Goal: Task Accomplishment & Management: Use online tool/utility

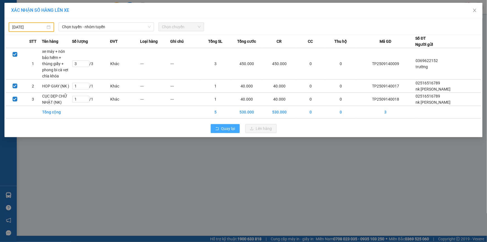
drag, startPoint x: 236, startPoint y: 131, endPoint x: 203, endPoint y: 4, distance: 130.5
click at [236, 130] on button "Quay lại" at bounding box center [225, 128] width 29 height 9
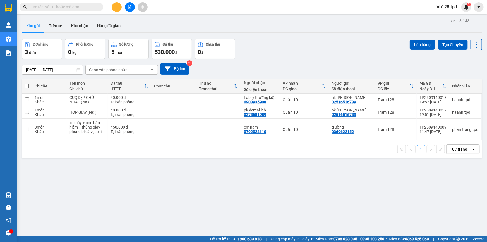
click at [219, 173] on div "ver 1.8.143 Kho gửi Trên xe Kho nhận Hàng đã giao Đơn hàng 3 đơn Khối lượng 0 k…" at bounding box center [252, 138] width 464 height 242
click at [25, 87] on span at bounding box center [27, 86] width 4 height 4
click at [27, 83] on input "checkbox" at bounding box center [27, 83] width 0 height 0
checkbox input "true"
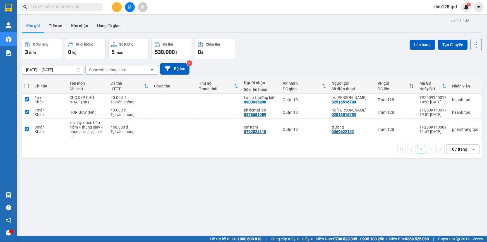
checkbox input "true"
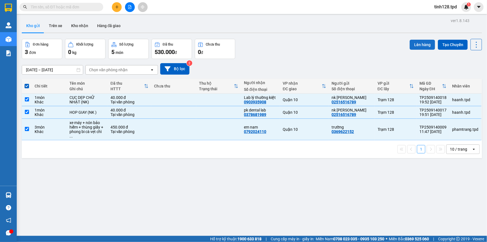
click at [418, 45] on button "Lên hàng" at bounding box center [421, 45] width 25 height 10
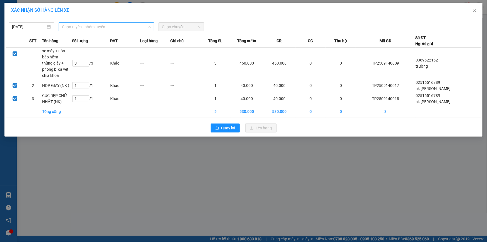
drag, startPoint x: 71, startPoint y: 28, endPoint x: 73, endPoint y: 31, distance: 3.5
click at [72, 28] on span "Chọn tuyến - nhóm tuyến" at bounding box center [106, 27] width 89 height 8
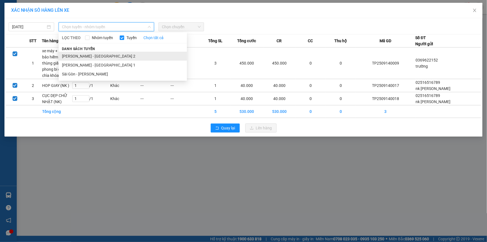
click at [89, 53] on li "Phương Lâm - Sài Gòn 2" at bounding box center [123, 56] width 128 height 9
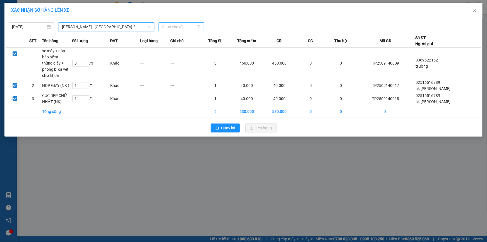
click at [180, 26] on span "Chọn chuyến" at bounding box center [181, 27] width 39 height 8
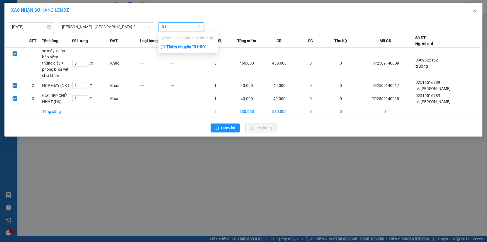
type input "01"
click at [190, 50] on div "Thêm chuyến " 01:00 "" at bounding box center [187, 46] width 59 height 9
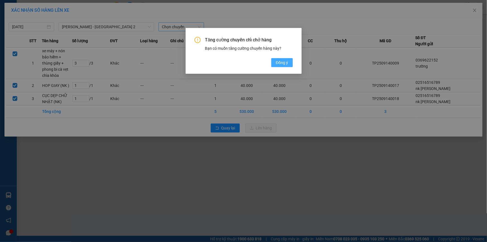
click at [283, 62] on span "Đồng ý" at bounding box center [282, 62] width 12 height 6
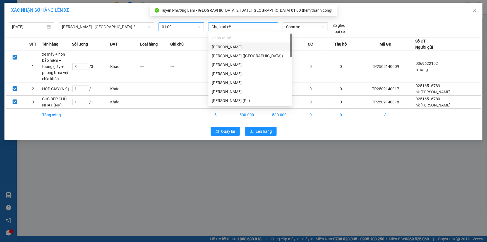
click at [226, 24] on div at bounding box center [242, 26] width 67 height 7
drag, startPoint x: 235, startPoint y: 45, endPoint x: 271, endPoint y: 26, distance: 40.7
click at [236, 45] on div "Phạm Văn Chí" at bounding box center [250, 47] width 77 height 6
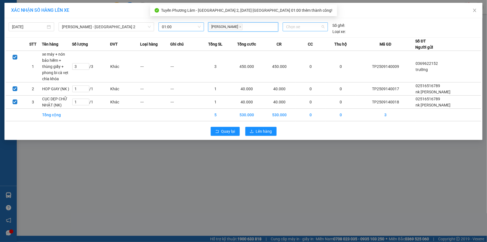
click at [304, 28] on span "Chọn xe" at bounding box center [305, 27] width 38 height 8
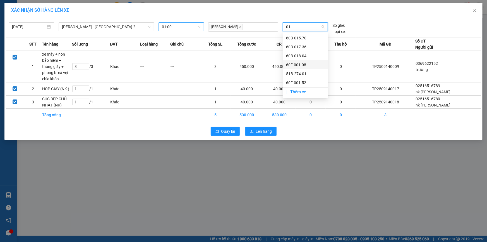
type input "0"
type input "89"
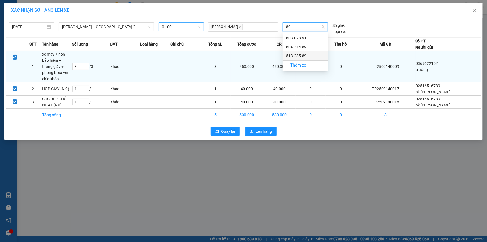
drag, startPoint x: 310, startPoint y: 56, endPoint x: 305, endPoint y: 61, distance: 6.9
click at [308, 56] on div "51B-285.89" at bounding box center [305, 56] width 38 height 6
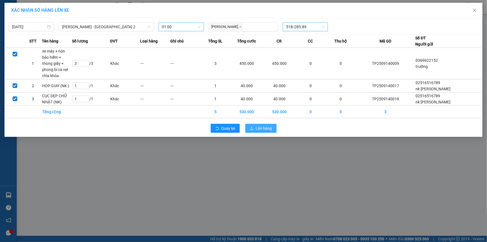
click at [257, 128] on span "Lên hàng" at bounding box center [264, 128] width 16 height 6
